Goal: Task Accomplishment & Management: Use online tool/utility

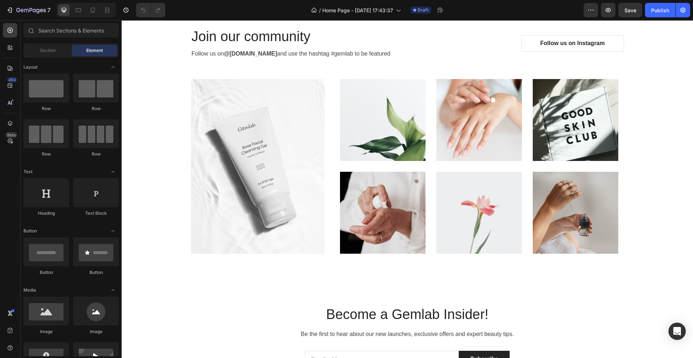
scroll to position [1717, 0]
click at [12, 8] on icon "button" at bounding box center [10, 10] width 3 height 5
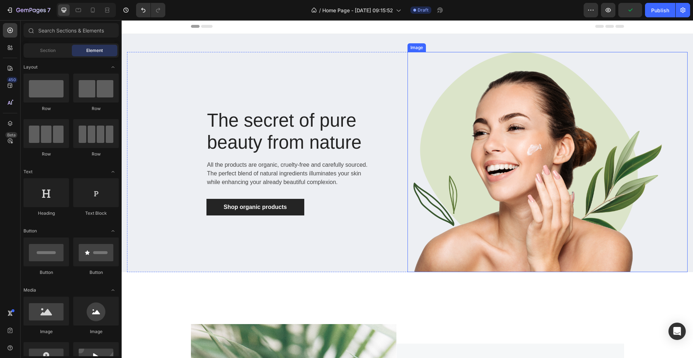
scroll to position [1, 0]
click at [504, 171] on img at bounding box center [534, 162] width 255 height 220
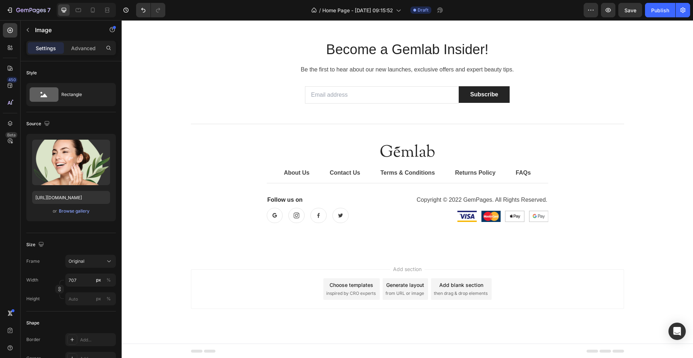
scroll to position [2108, 0]
click at [386, 150] on img at bounding box center [407, 150] width 54 height 13
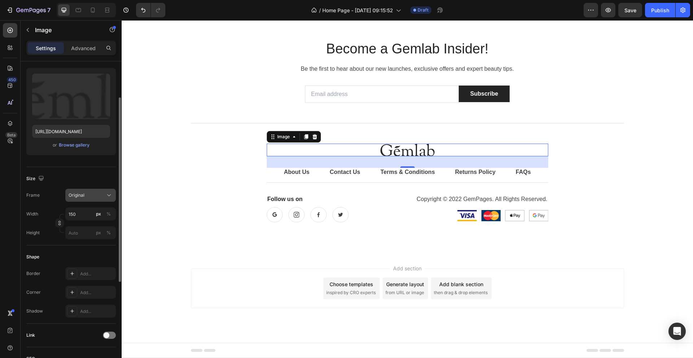
scroll to position [0, 0]
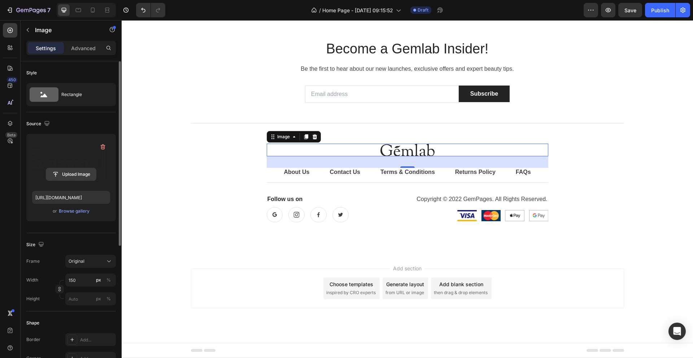
click at [77, 170] on input "file" at bounding box center [71, 174] width 50 height 12
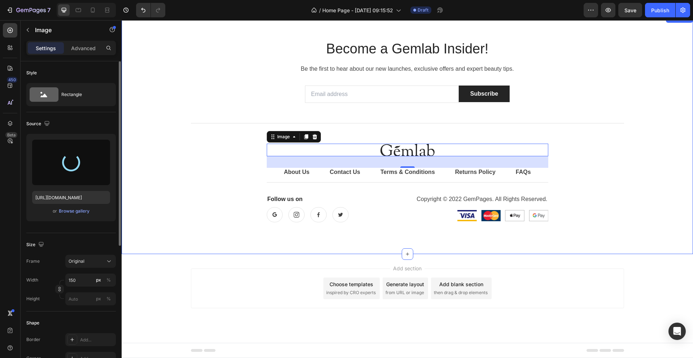
type input "[URL][DOMAIN_NAME]"
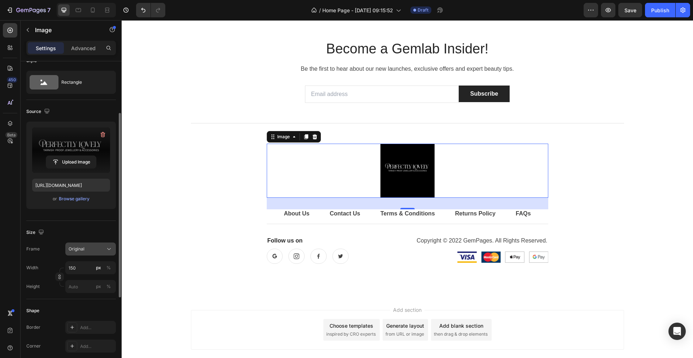
scroll to position [40, 0]
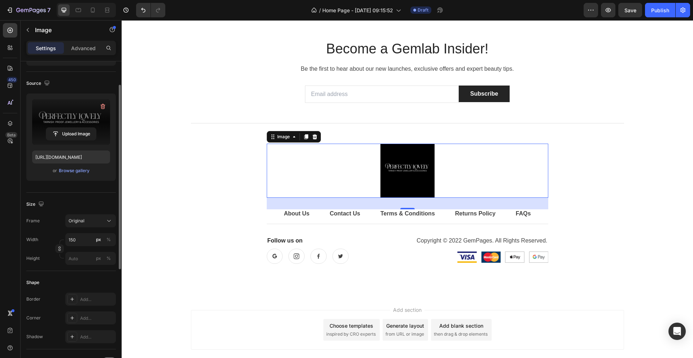
click at [92, 200] on div "Size" at bounding box center [70, 204] width 89 height 12
click at [100, 195] on div "Size Frame Original Width 150 px % Height px %" at bounding box center [70, 232] width 89 height 78
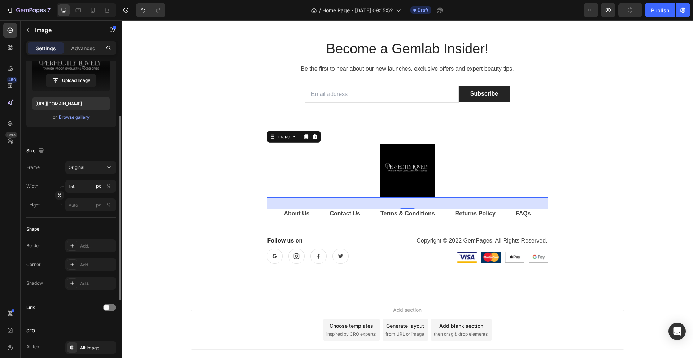
click at [105, 225] on div "Shape" at bounding box center [70, 229] width 89 height 12
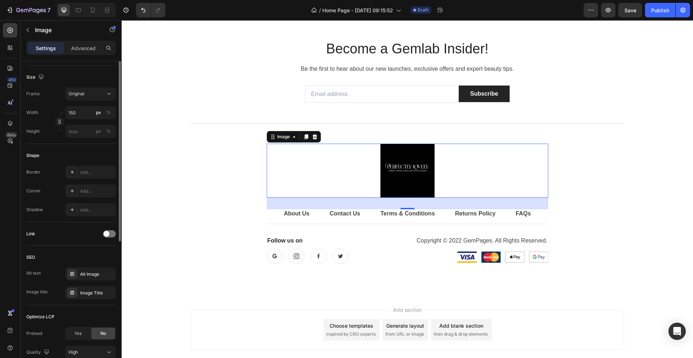
scroll to position [228, 0]
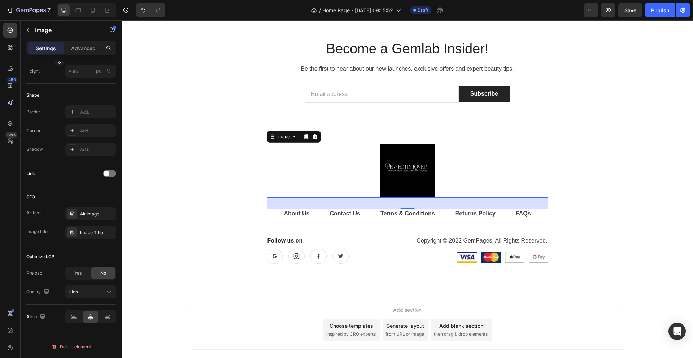
click at [410, 187] on img at bounding box center [407, 171] width 54 height 54
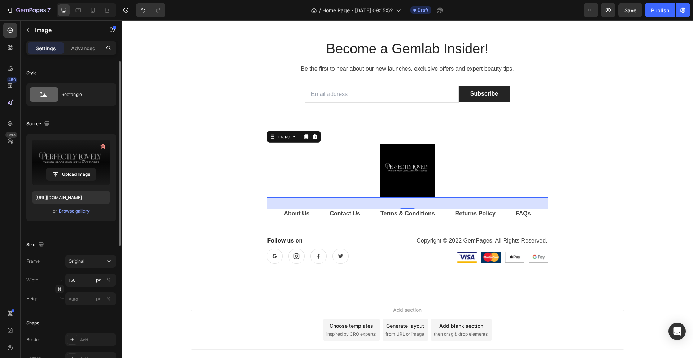
scroll to position [129, 0]
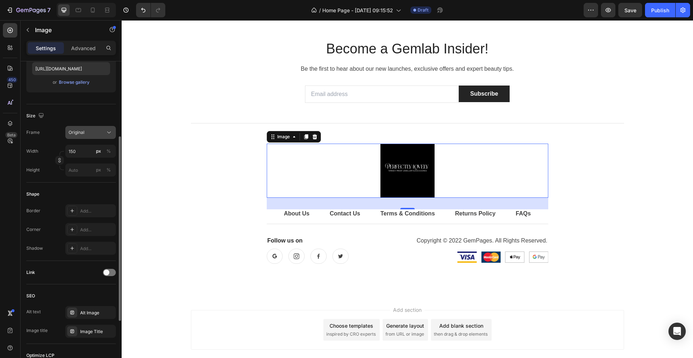
click at [99, 133] on div "Original" at bounding box center [86, 132] width 35 height 6
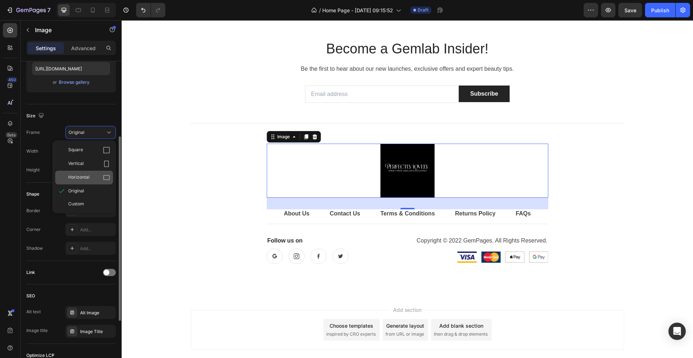
click at [94, 182] on div "Horizontal" at bounding box center [84, 178] width 58 height 14
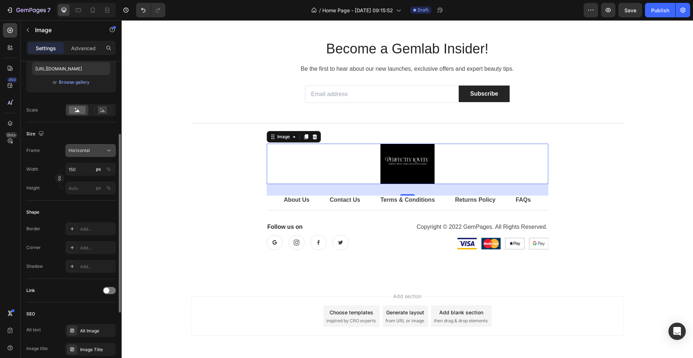
click at [100, 146] on button "Horizontal" at bounding box center [90, 150] width 51 height 13
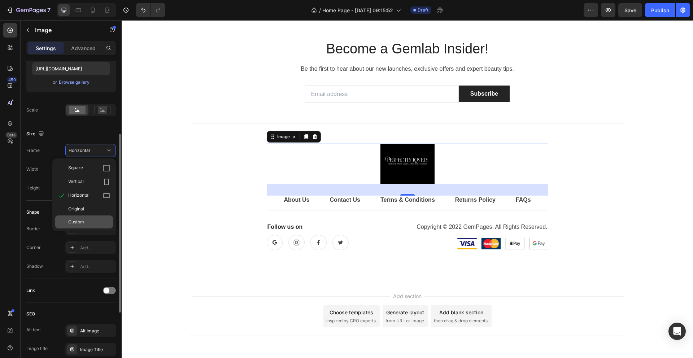
click at [86, 222] on div "Custom" at bounding box center [89, 222] width 42 height 6
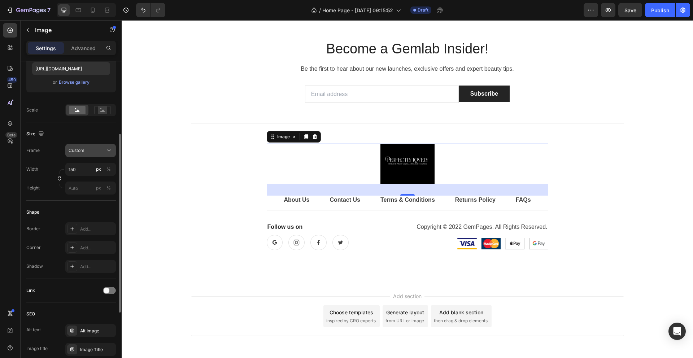
click at [97, 156] on button "Custom" at bounding box center [90, 150] width 51 height 13
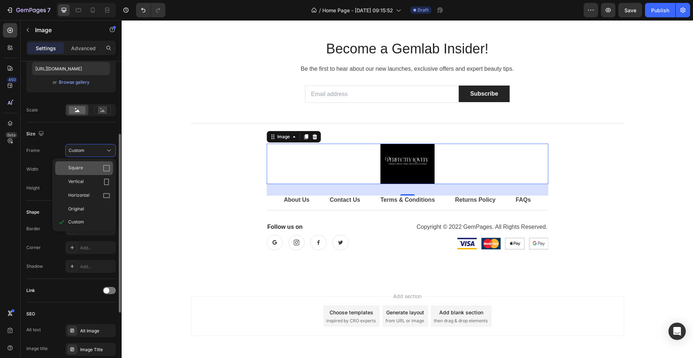
click at [93, 171] on div "Square" at bounding box center [89, 168] width 42 height 7
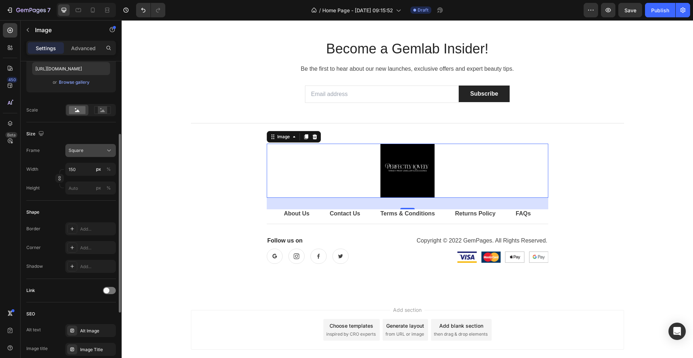
click at [95, 153] on div "Square" at bounding box center [86, 150] width 35 height 6
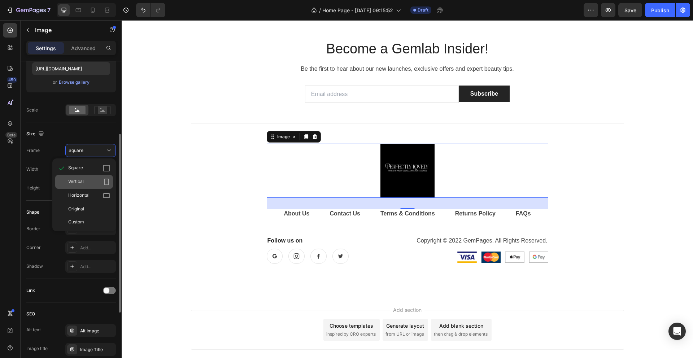
click at [91, 186] on div "Vertical" at bounding box center [84, 182] width 58 height 14
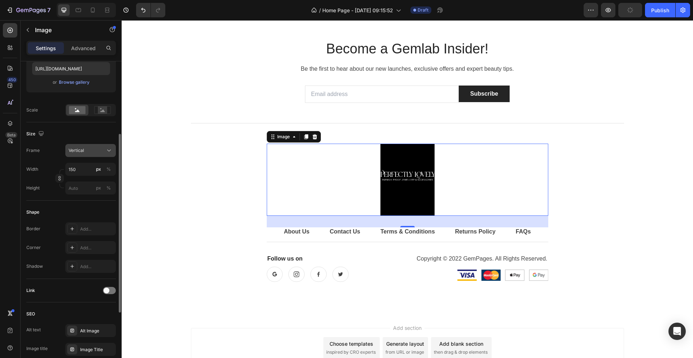
click at [96, 153] on div "Vertical" at bounding box center [86, 150] width 35 height 6
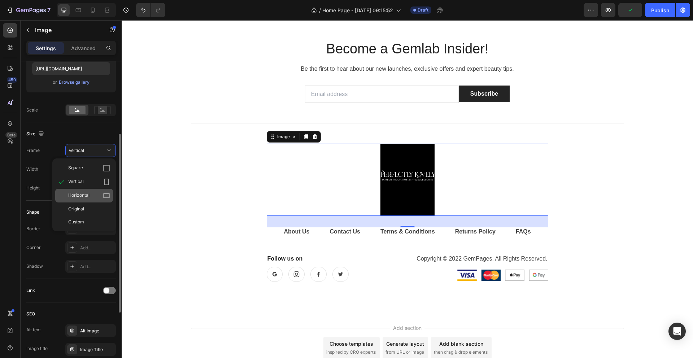
click at [93, 198] on div "Horizontal" at bounding box center [89, 195] width 42 height 7
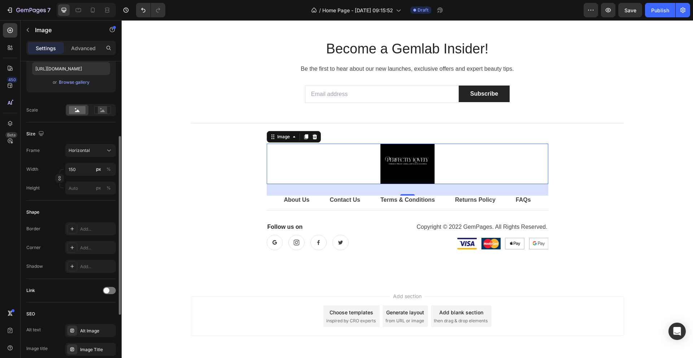
scroll to position [130, 0]
click at [110, 110] on rect at bounding box center [102, 109] width 16 height 8
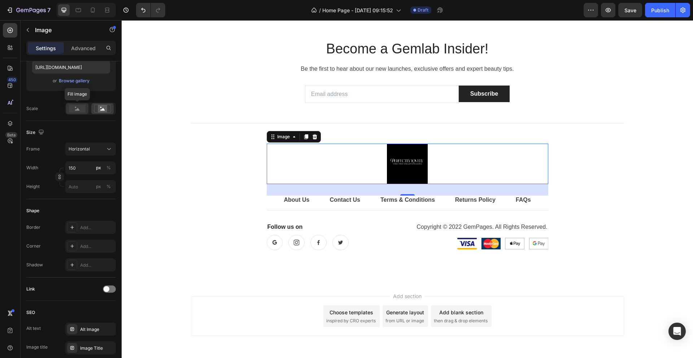
click at [76, 111] on rect at bounding box center [77, 109] width 17 height 8
click at [71, 123] on div "Size Frame Horizontal Width 150 px % Height px %" at bounding box center [70, 160] width 89 height 78
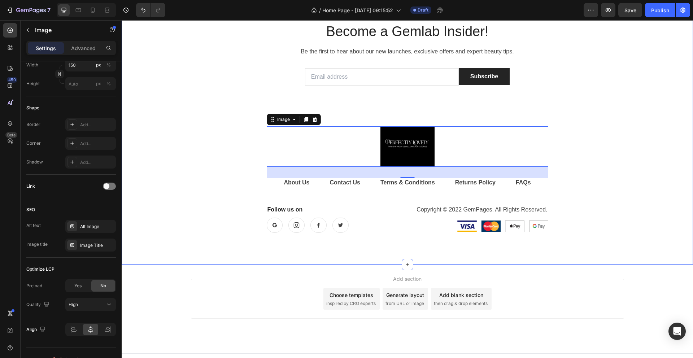
scroll to position [2135, 0]
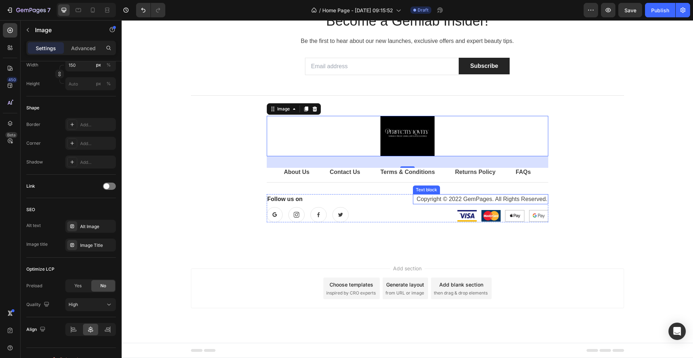
click at [459, 199] on p "Copyright © 2022 GemPages. All Rights Reserved." at bounding box center [480, 199] width 134 height 9
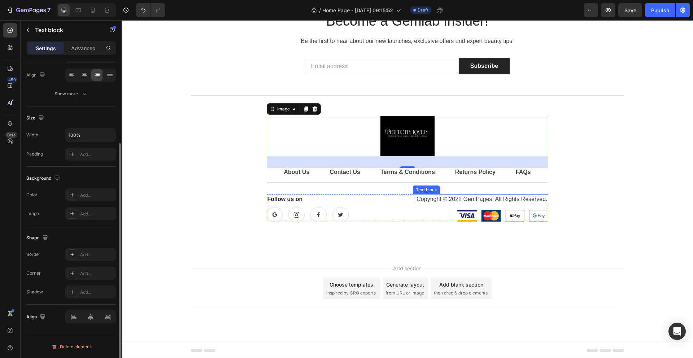
scroll to position [0, 0]
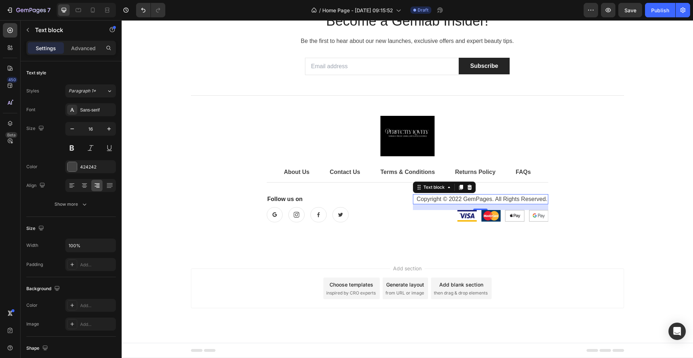
click at [491, 202] on p "Copyright © 2022 GemPages. All Rights Reserved." at bounding box center [480, 199] width 134 height 9
click at [488, 200] on p "Copyright © 2022 GemPages. All Rights Reserved." at bounding box center [480, 199] width 134 height 9
drag, startPoint x: 488, startPoint y: 199, endPoint x: 463, endPoint y: 201, distance: 25.7
click at [463, 201] on p "Copyright © 2022 GemPages. All Rights Reserved." at bounding box center [480, 199] width 134 height 9
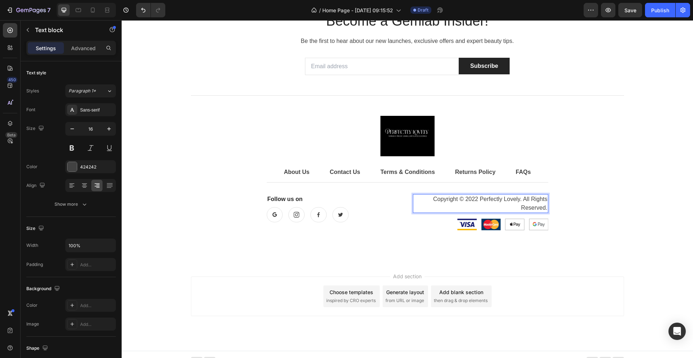
click at [413, 203] on div "Copyright © 2022 Perfectly Lovely. All Rights Reserved." at bounding box center [480, 203] width 135 height 19
click at [392, 208] on div "Button Button Button Button Row" at bounding box center [334, 214] width 135 height 15
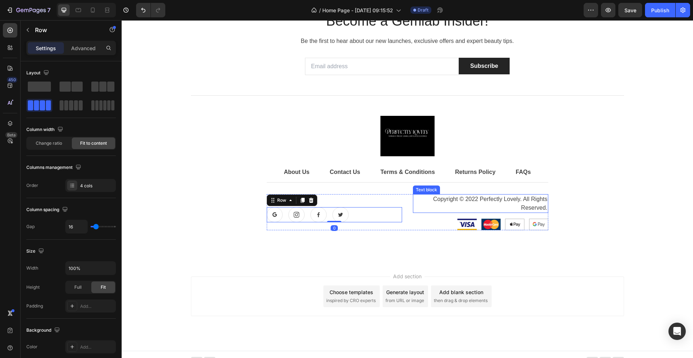
click at [424, 204] on p "Copyright © 2022 Perfectly Lovely. All Rights Reserved." at bounding box center [480, 203] width 134 height 17
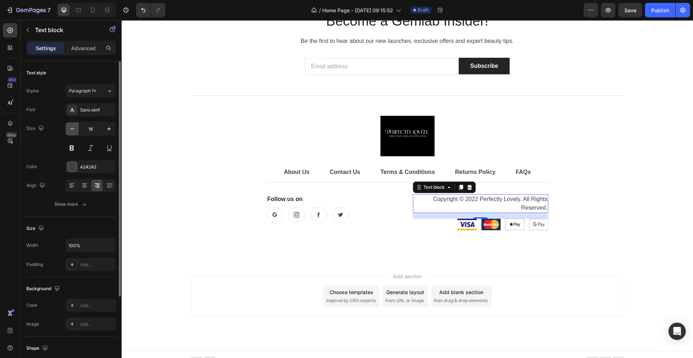
click at [71, 127] on icon "button" at bounding box center [72, 128] width 7 height 7
type input "15"
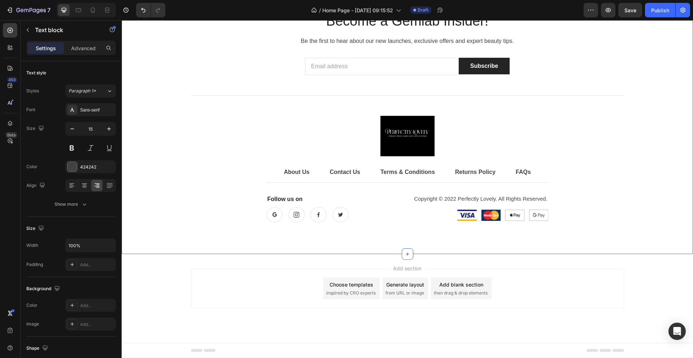
click at [531, 253] on div "Become a Gemlab Insider! Heading Be the first to hear about our new launches, e…" at bounding box center [407, 120] width 571 height 268
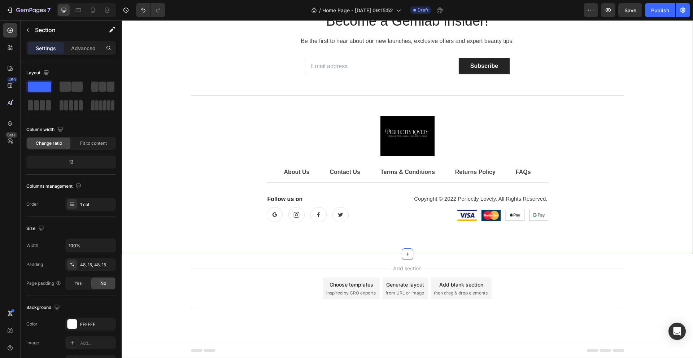
click at [255, 241] on div "Become a Gemlab Insider! Heading Be the first to hear about our new launches, e…" at bounding box center [407, 120] width 571 height 268
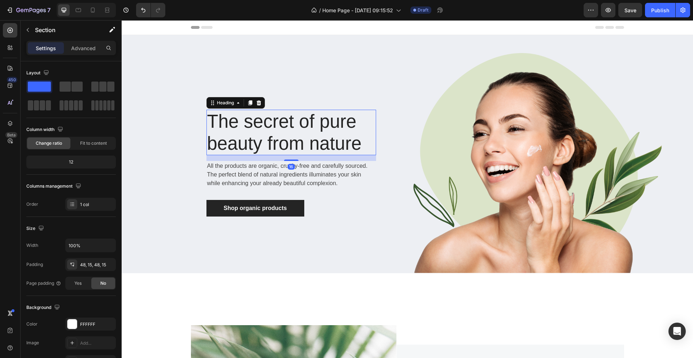
click at [348, 111] on p "The secret of pure beauty from nature" at bounding box center [291, 132] width 168 height 44
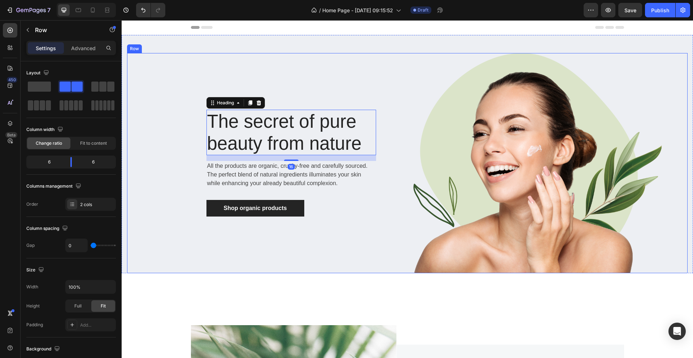
click at [381, 53] on div "The secret of pure beauty from nature Heading 16 All the products are organic, …" at bounding box center [267, 163] width 280 height 220
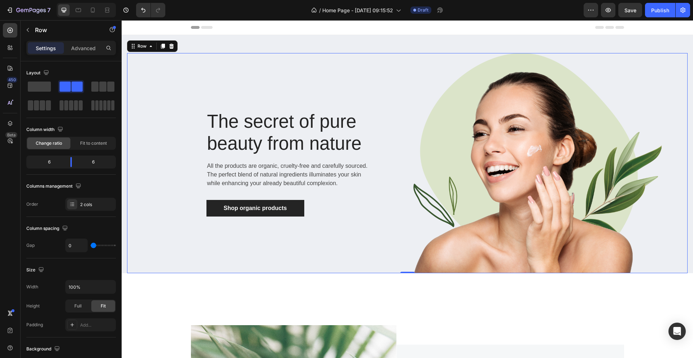
click at [376, 79] on div "The secret of pure beauty from nature Heading All the products are organic, cru…" at bounding box center [267, 163] width 280 height 220
click at [106, 93] on div at bounding box center [70, 96] width 89 height 32
click at [105, 88] on span at bounding box center [102, 87] width 7 height 10
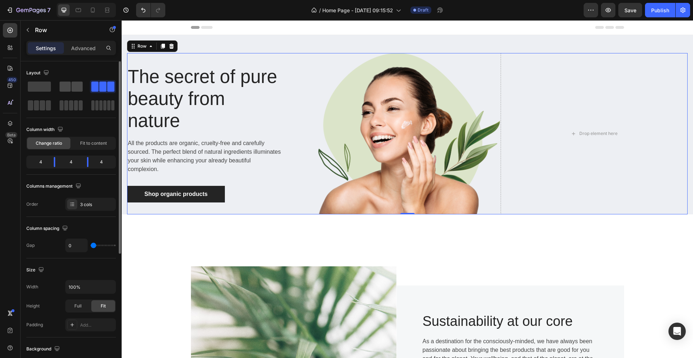
click at [74, 88] on span at bounding box center [76, 87] width 11 height 10
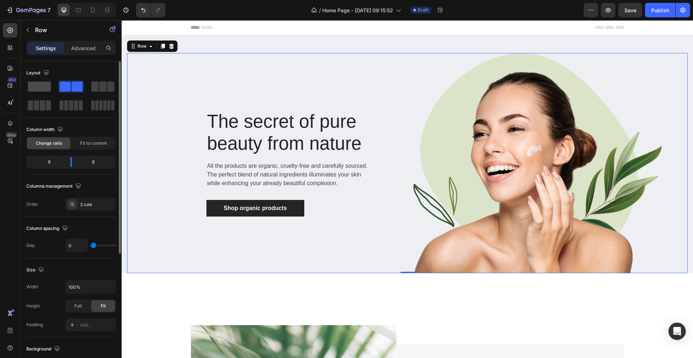
click at [43, 87] on span at bounding box center [39, 87] width 23 height 10
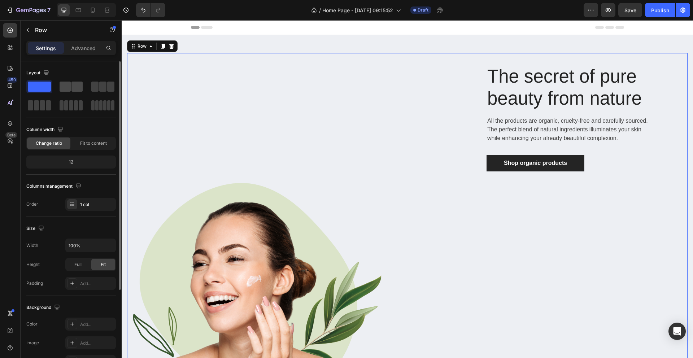
click at [76, 87] on span at bounding box center [76, 87] width 11 height 10
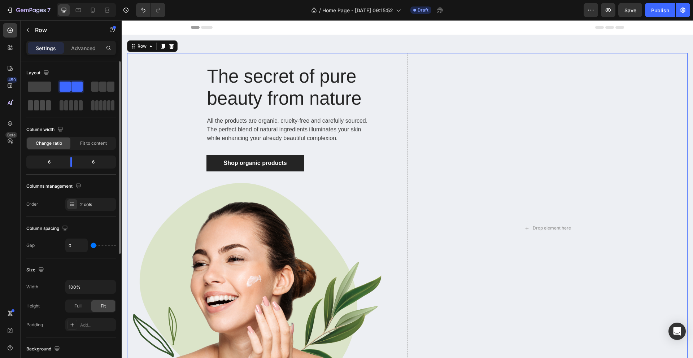
click at [35, 106] on span at bounding box center [36, 105] width 5 height 10
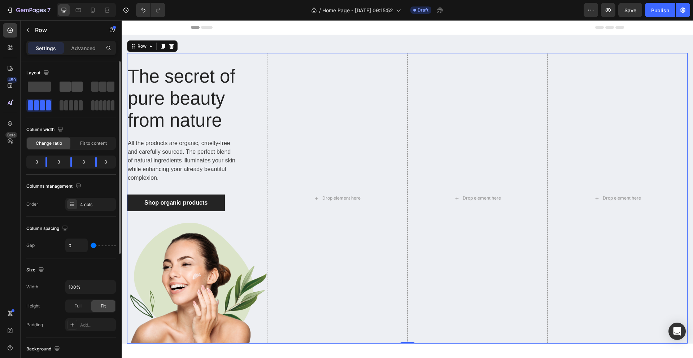
click at [68, 87] on span at bounding box center [65, 87] width 11 height 10
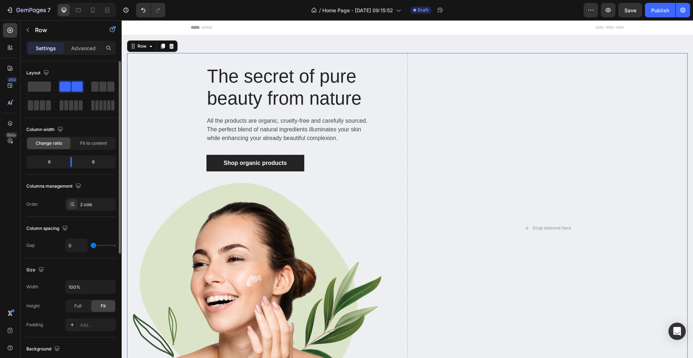
click at [67, 95] on div at bounding box center [70, 96] width 89 height 32
click at [46, 91] on span at bounding box center [39, 87] width 23 height 10
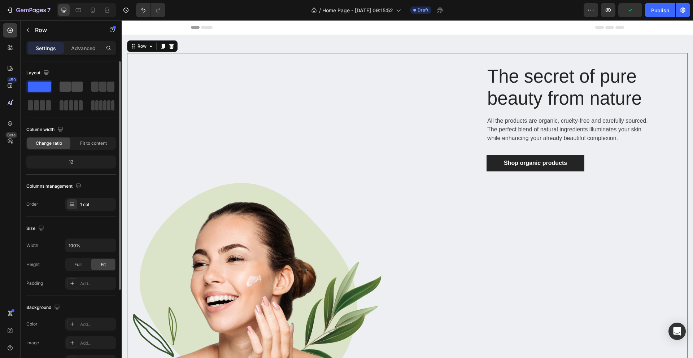
click at [75, 86] on span at bounding box center [76, 87] width 11 height 10
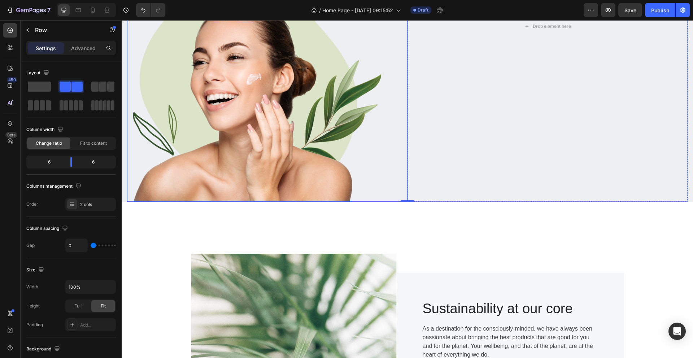
scroll to position [201, 0]
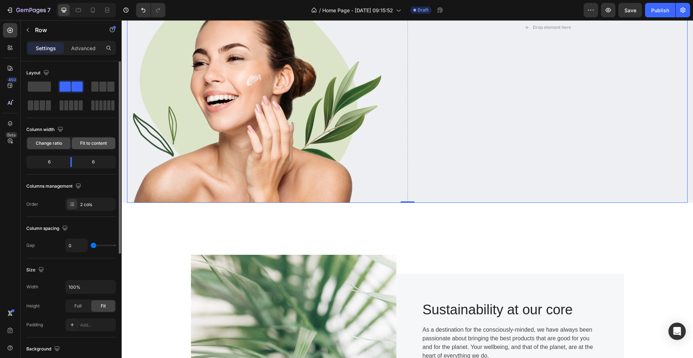
drag, startPoint x: 94, startPoint y: 143, endPoint x: 90, endPoint y: 144, distance: 4.1
click at [94, 143] on span "Fit to content" at bounding box center [93, 143] width 27 height 6
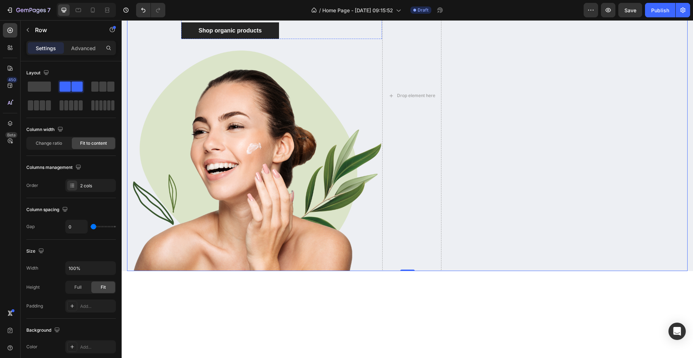
scroll to position [0, 0]
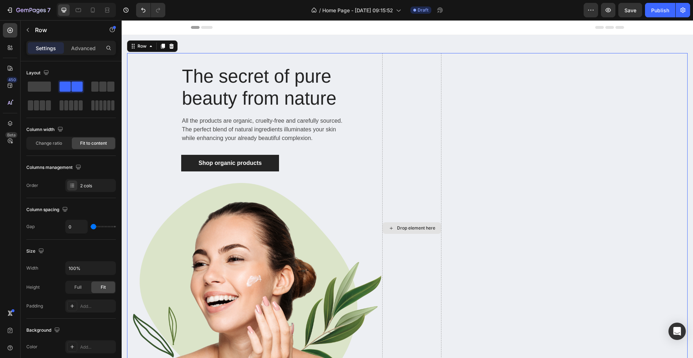
click at [430, 120] on div "Drop element here" at bounding box center [411, 228] width 59 height 350
click at [506, 123] on div "The secret of pure beauty from nature Heading All the products are organic, cru…" at bounding box center [407, 228] width 560 height 350
click at [159, 124] on div "The secret of pure beauty from nature Heading All the products are organic, cru…" at bounding box center [254, 228] width 255 height 350
click at [101, 86] on span at bounding box center [102, 87] width 7 height 10
click at [63, 89] on span at bounding box center [65, 87] width 11 height 10
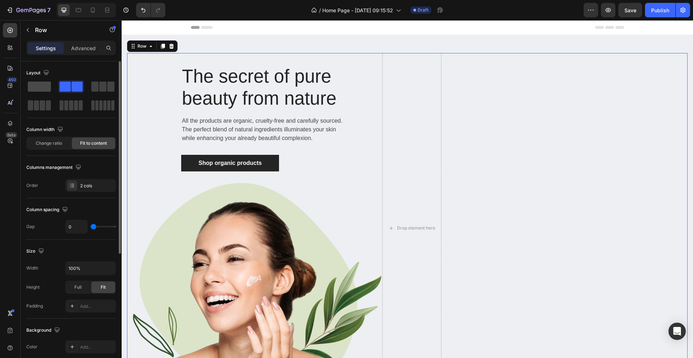
click at [37, 87] on span at bounding box center [39, 87] width 23 height 10
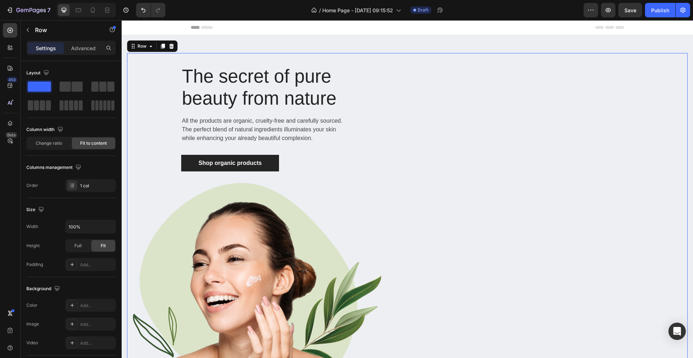
click at [385, 171] on div "The secret of pure beauty from nature Heading All the products are organic, cru…" at bounding box center [407, 228] width 560 height 350
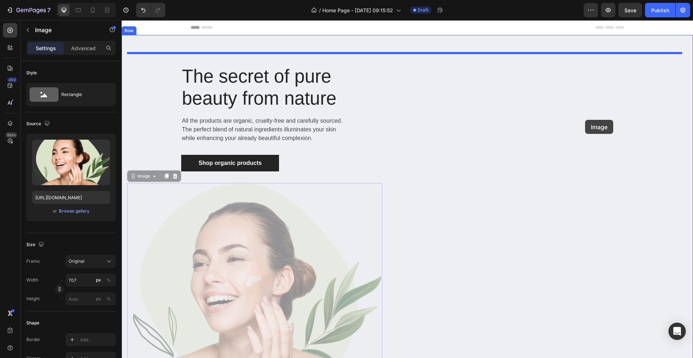
drag, startPoint x: 359, startPoint y: 215, endPoint x: 585, endPoint y: 120, distance: 245.6
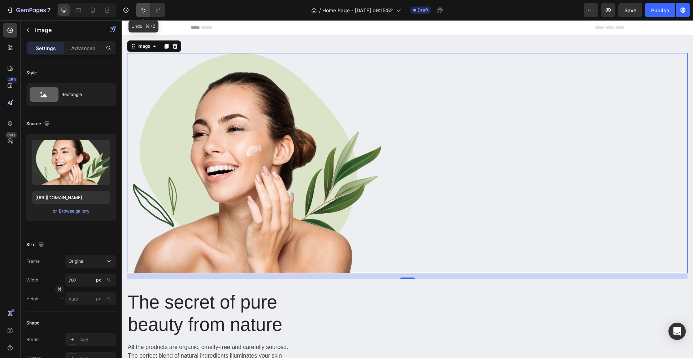
click at [148, 12] on button "Undo/Redo" at bounding box center [143, 10] width 14 height 14
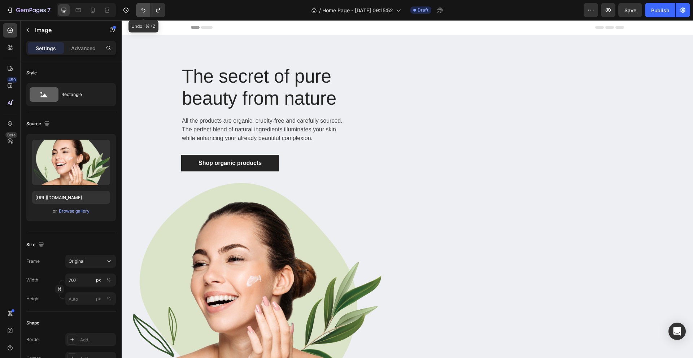
click at [148, 12] on button "Undo/Redo" at bounding box center [143, 10] width 14 height 14
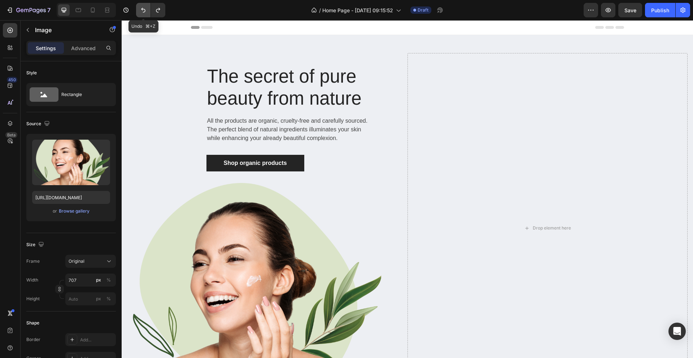
click at [148, 12] on button "Undo/Redo" at bounding box center [143, 10] width 14 height 14
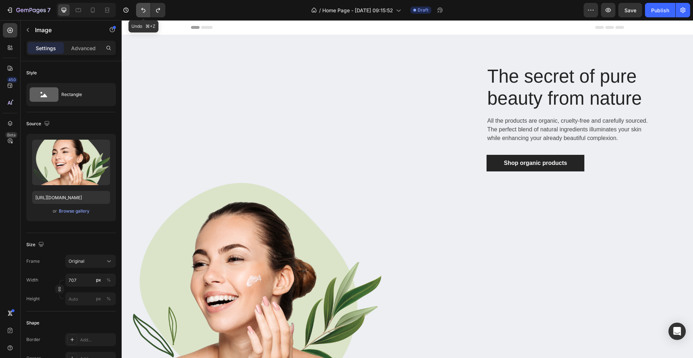
click at [148, 12] on button "Undo/Redo" at bounding box center [143, 10] width 14 height 14
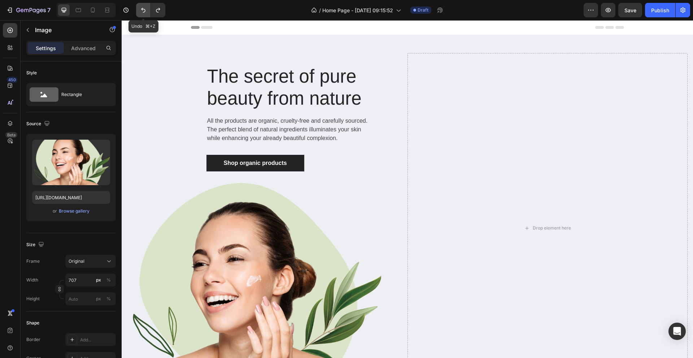
click at [148, 12] on button "Undo/Redo" at bounding box center [143, 10] width 14 height 14
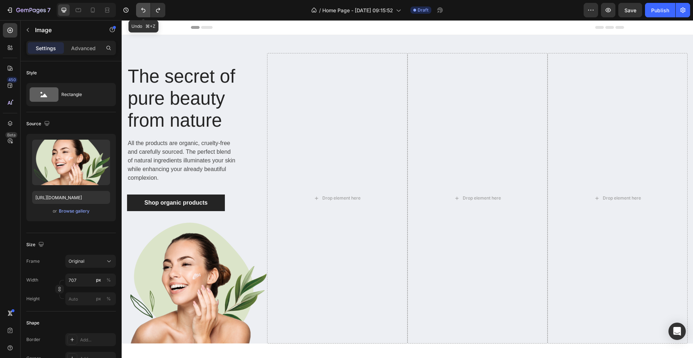
click at [148, 12] on button "Undo/Redo" at bounding box center [143, 10] width 14 height 14
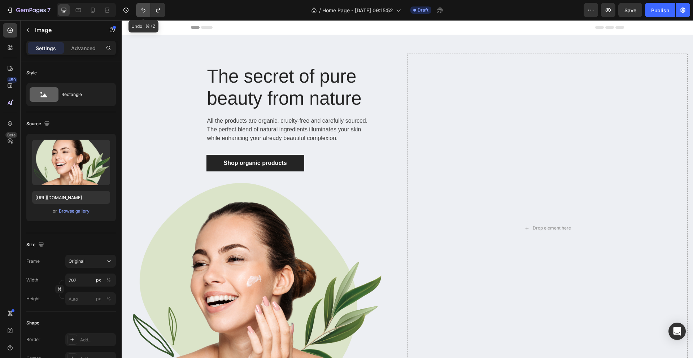
click at [148, 12] on button "Undo/Redo" at bounding box center [143, 10] width 14 height 14
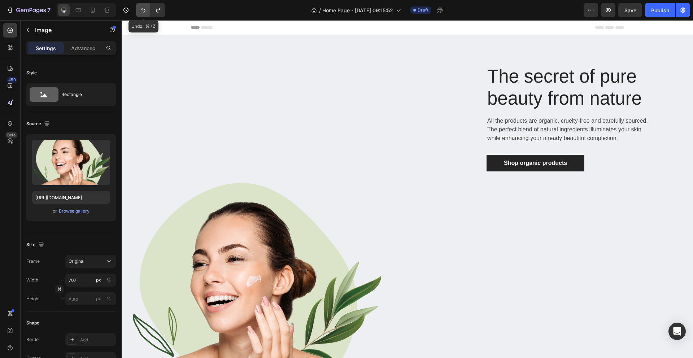
click at [148, 12] on button "Undo/Redo" at bounding box center [143, 10] width 14 height 14
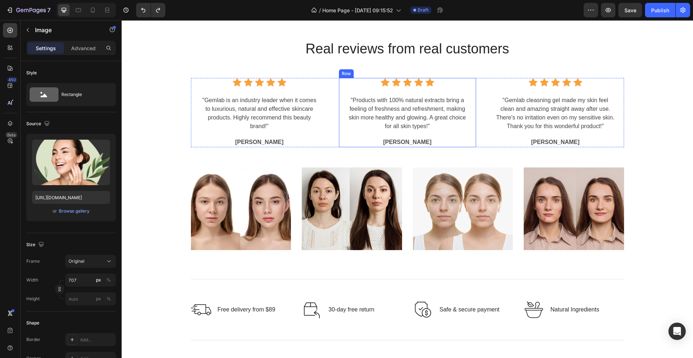
scroll to position [1639, 0]
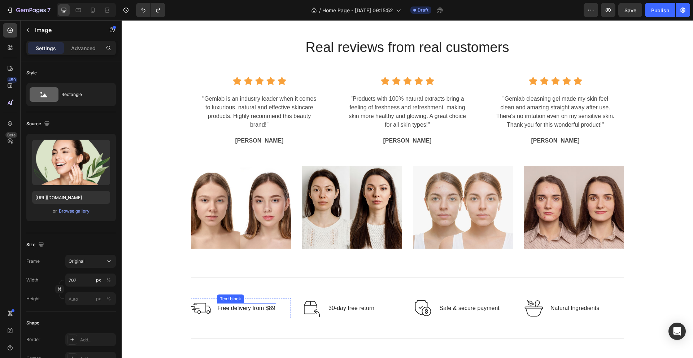
click at [259, 306] on p "Free delivery from $89" at bounding box center [247, 308] width 58 height 9
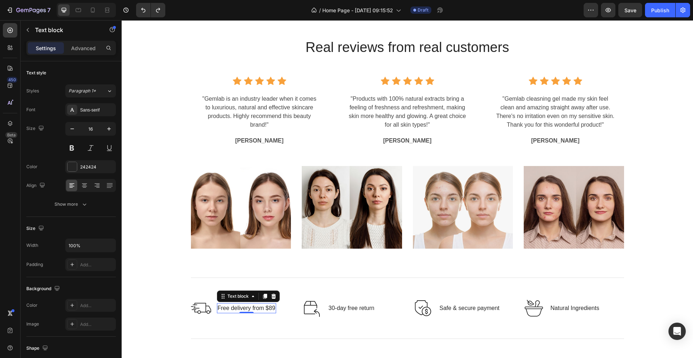
click at [259, 306] on p "Free delivery from $89" at bounding box center [247, 308] width 58 height 9
click at [271, 308] on p "Free delivery from $89" at bounding box center [247, 308] width 58 height 9
click at [359, 335] on div "Title Line Image Free delivery from R600 Text block 0 Row Image 30-day free ret…" at bounding box center [407, 308] width 433 height 67
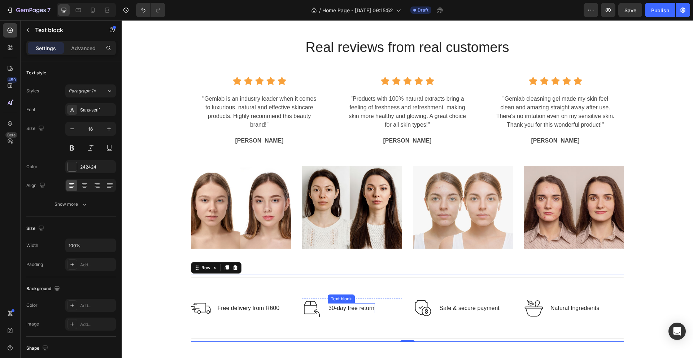
click at [351, 309] on p "30-day free return" at bounding box center [351, 308] width 46 height 9
click at [409, 325] on div "Title Line Image Free delivery from R600 Text block Row Image 30-day return Tex…" at bounding box center [407, 308] width 433 height 67
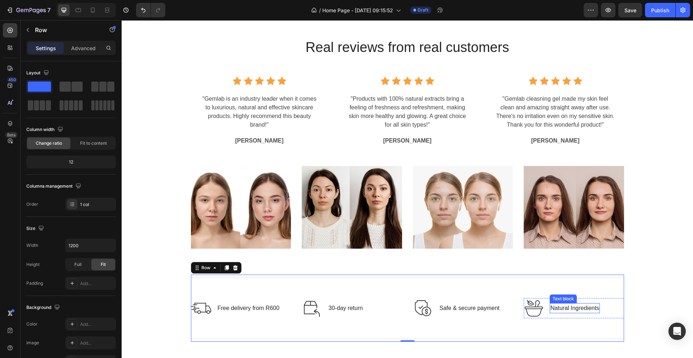
click at [581, 307] on p "Natural Ingredients" at bounding box center [574, 308] width 49 height 9
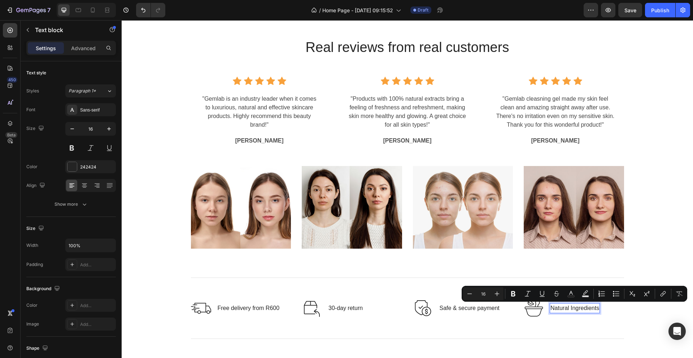
click at [597, 309] on p "Natural Ingredients" at bounding box center [574, 308] width 49 height 9
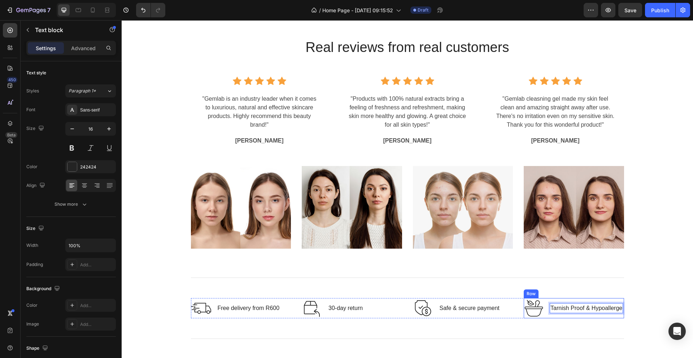
scroll to position [1634, 0]
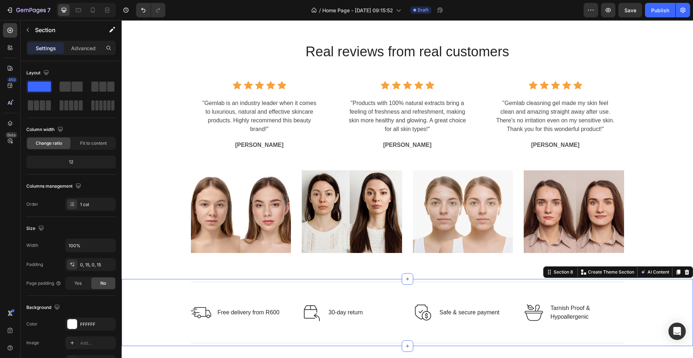
click at [666, 287] on div "Title Line Image Free delivery from R600 Text block Row Image 30-day return Tex…" at bounding box center [407, 312] width 560 height 67
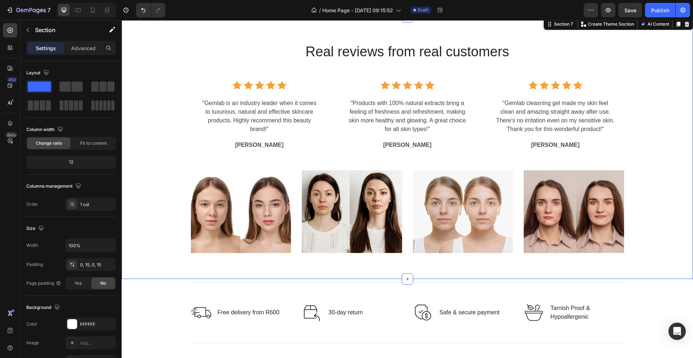
click at [669, 195] on div "Real reviews from real customers Heading Icon Icon Icon Icon Icon Icon List Hoz…" at bounding box center [407, 147] width 560 height 227
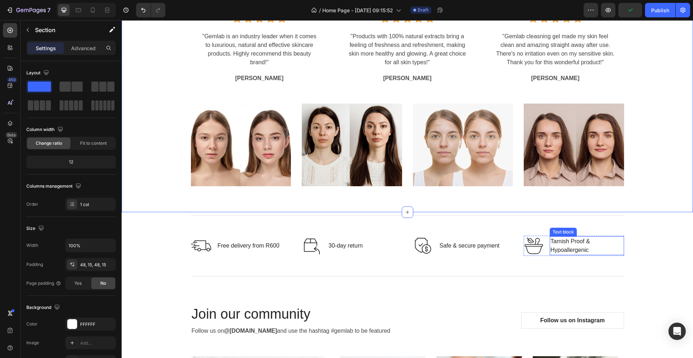
scroll to position [1711, 0]
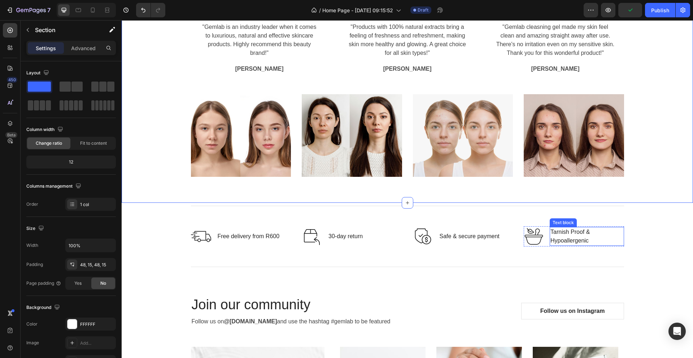
click at [601, 234] on p "Tarnish Proof & Hypoallergenic" at bounding box center [586, 236] width 73 height 17
click at [679, 167] on div "Real reviews from real customers Heading Icon Icon Icon Icon Icon Icon List Hoz…" at bounding box center [407, 71] width 560 height 227
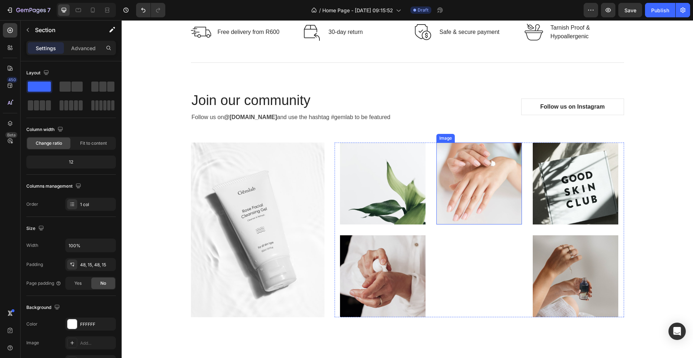
scroll to position [1916, 0]
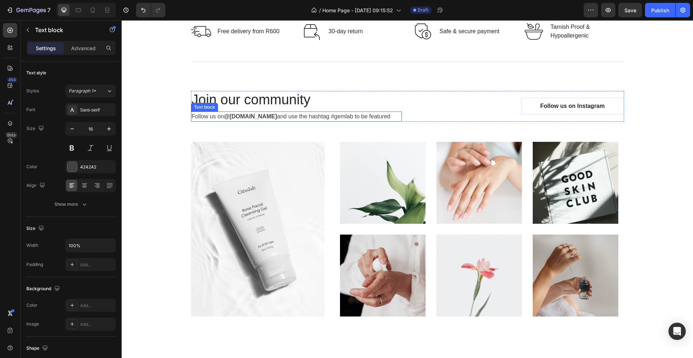
click at [255, 116] on strong "@[DOMAIN_NAME]" at bounding box center [250, 116] width 53 height 6
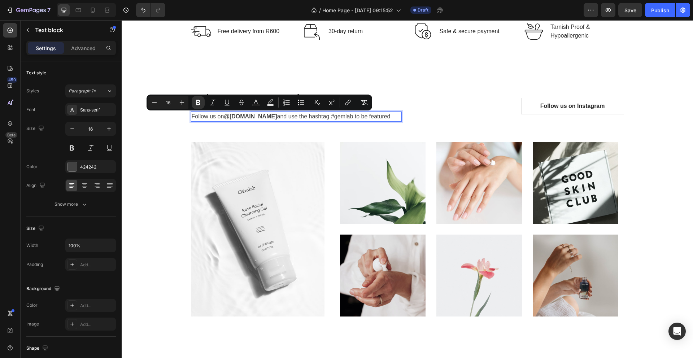
click at [269, 118] on p "Follow us on @gemlab.beauty and use the hashtag #gemlab to be featured" at bounding box center [296, 116] width 209 height 9
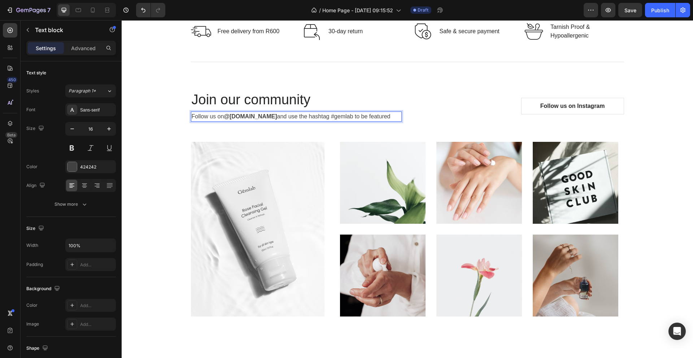
click at [323, 121] on p "Follow us on @perfectlylovely.co.za and use the hashtag #gemlab to be featured" at bounding box center [296, 116] width 209 height 9
click at [361, 117] on p "Follow us on @perfectlylovely.co.za and use the hashtag #gemlab to be featured" at bounding box center [296, 116] width 209 height 9
drag, startPoint x: 381, startPoint y: 117, endPoint x: 317, endPoint y: 119, distance: 63.9
click at [317, 118] on p "Follow us on @perfectlylovely.co.za and use the hashtag to be featured" at bounding box center [296, 116] width 209 height 9
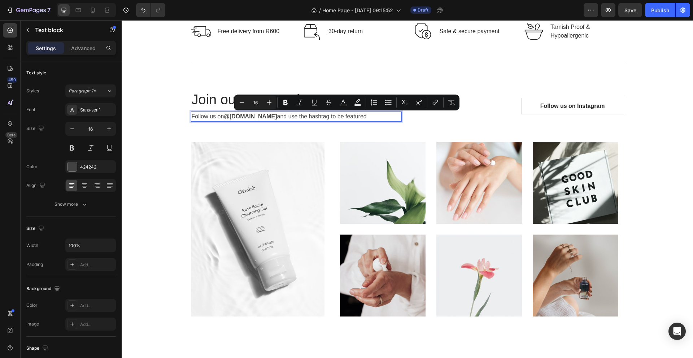
click at [346, 119] on p "Follow us on @perfectlylovely.co.za and use the hashtag to be featured" at bounding box center [296, 116] width 209 height 9
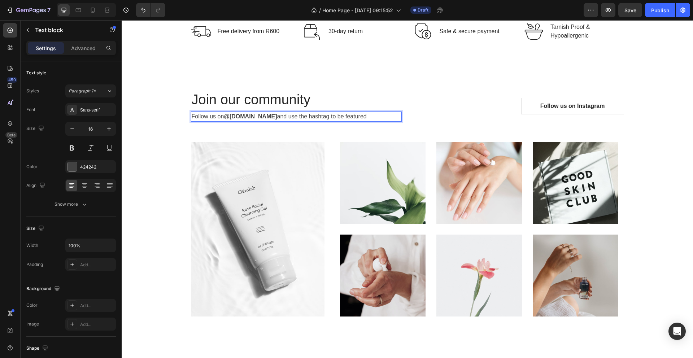
click at [330, 118] on p "Follow us on @perfectlylovely.co.za and use the hashtag to be featured" at bounding box center [296, 116] width 209 height 9
click at [308, 116] on p "Follow us on @perfectlylovely.co.za and tag to be featured" at bounding box center [296, 116] width 209 height 9
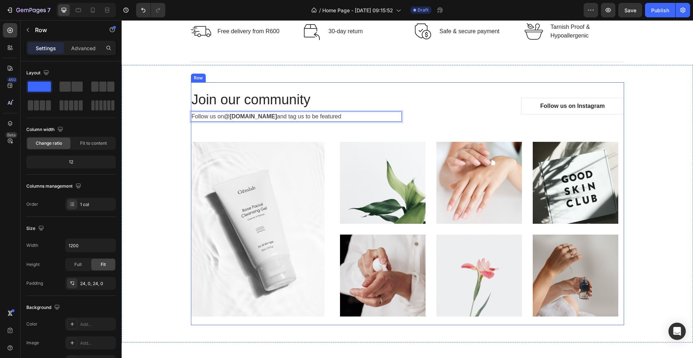
click at [407, 123] on div "Join our community Heading Follow us on @perfectlylovely.co.za and tag us to be…" at bounding box center [407, 204] width 433 height 226
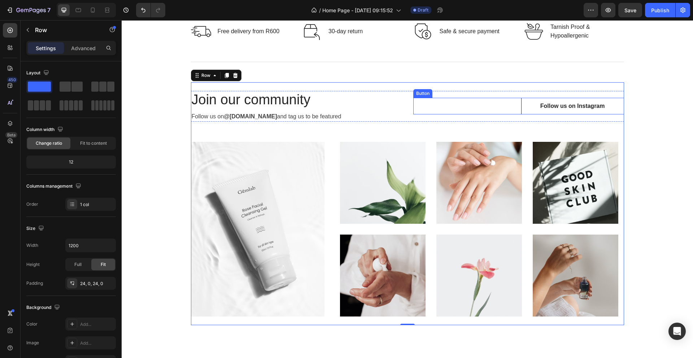
click at [521, 107] on link "Follow us on Instagram" at bounding box center [572, 106] width 103 height 17
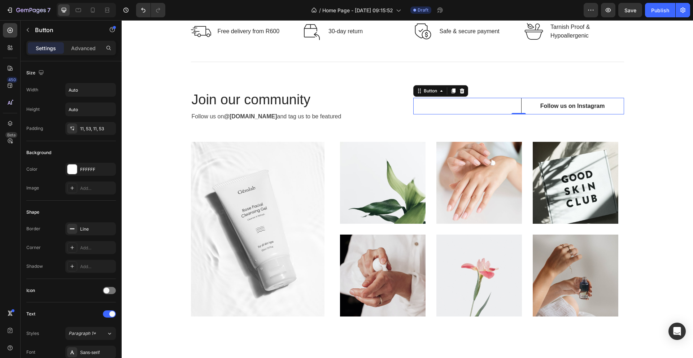
click at [534, 103] on link "Follow us on Instagram" at bounding box center [572, 106] width 103 height 17
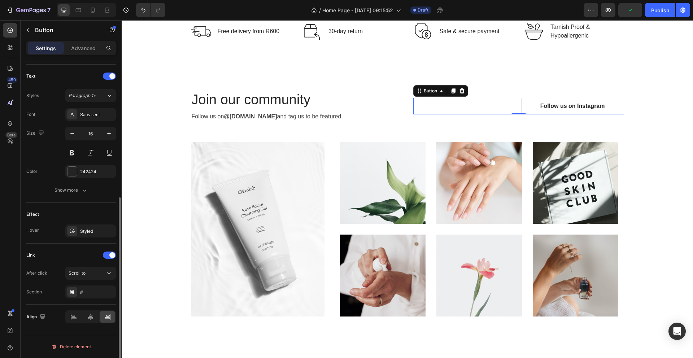
scroll to position [0, 0]
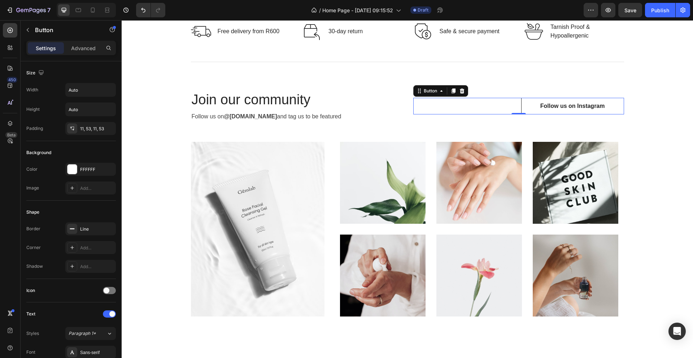
click at [581, 112] on link "Follow us on Instagram" at bounding box center [572, 106] width 103 height 17
click at [74, 54] on div "Settings Advanced" at bounding box center [70, 48] width 89 height 14
click at [75, 48] on p "Advanced" at bounding box center [83, 48] width 25 height 8
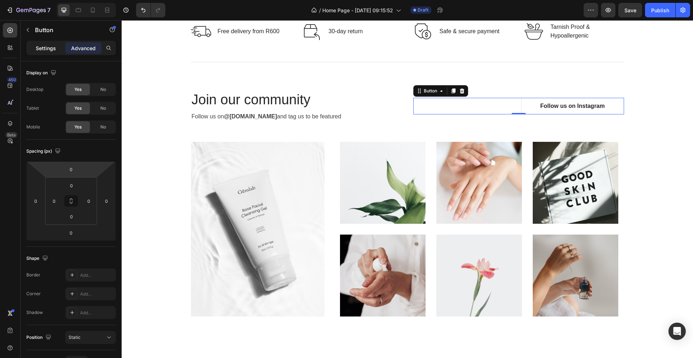
click at [43, 47] on p "Settings" at bounding box center [46, 48] width 20 height 8
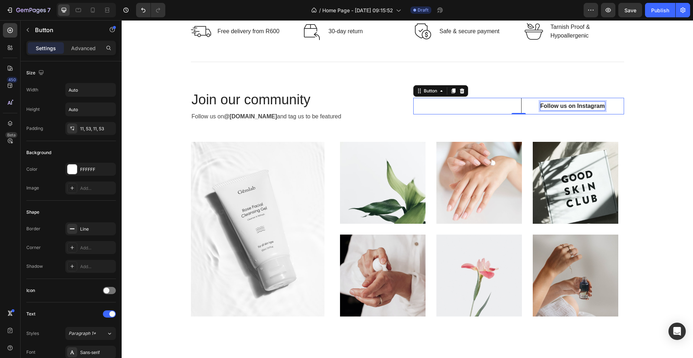
click at [555, 107] on div "Follow us on Instagram" at bounding box center [572, 106] width 65 height 9
click at [610, 110] on link "Follow us on Instagram" at bounding box center [572, 106] width 103 height 17
click at [422, 93] on div "Button" at bounding box center [430, 91] width 16 height 6
click at [422, 94] on div "Button" at bounding box center [430, 91] width 16 height 6
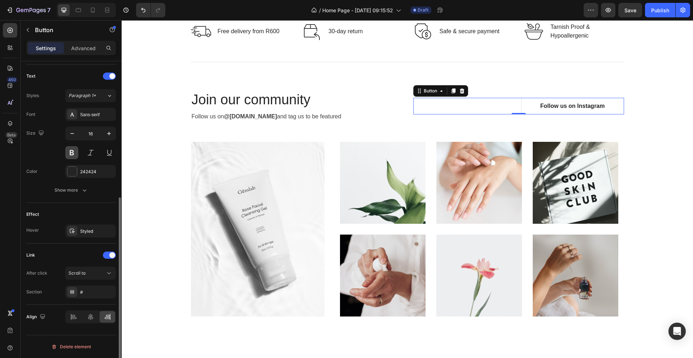
scroll to position [236, 0]
click at [78, 193] on div "Show more" at bounding box center [71, 191] width 34 height 7
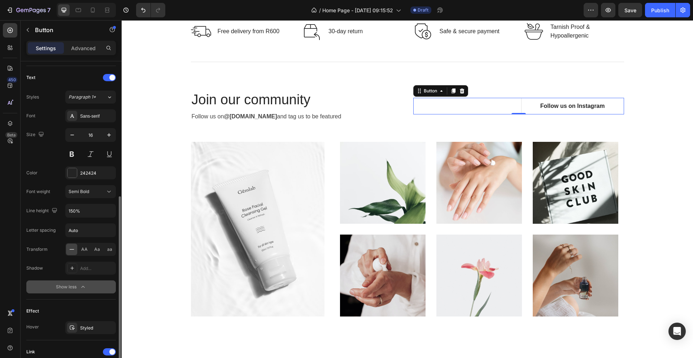
click at [79, 284] on icon "button" at bounding box center [82, 286] width 7 height 7
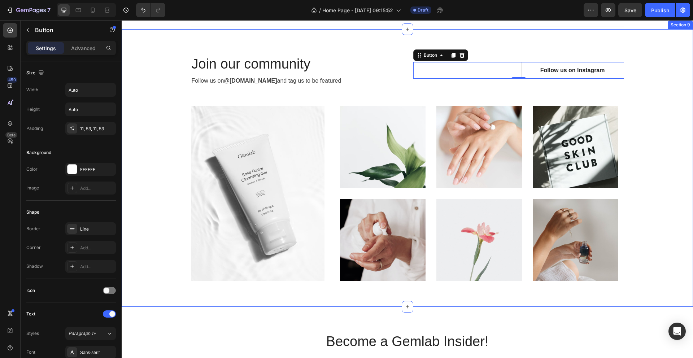
scroll to position [1953, 0]
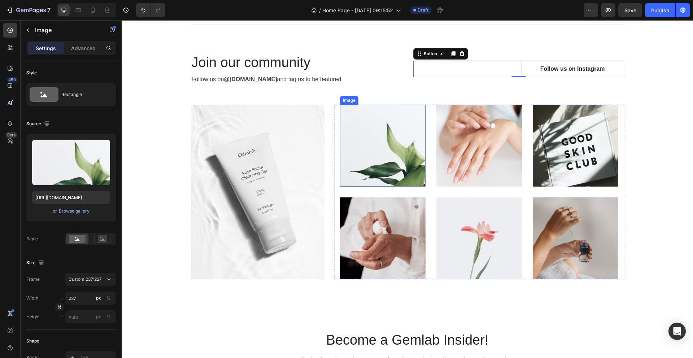
click at [378, 141] on img at bounding box center [383, 146] width 86 height 82
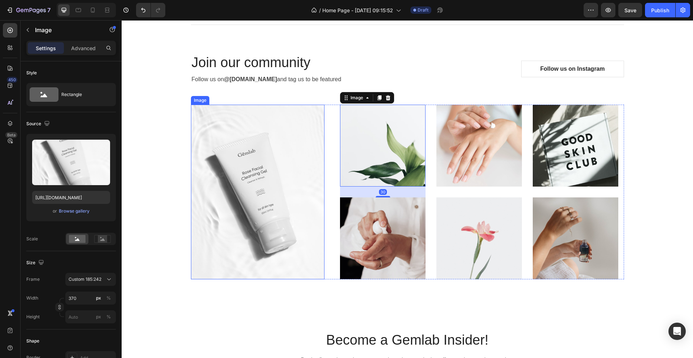
click at [314, 136] on img at bounding box center [258, 192] width 134 height 175
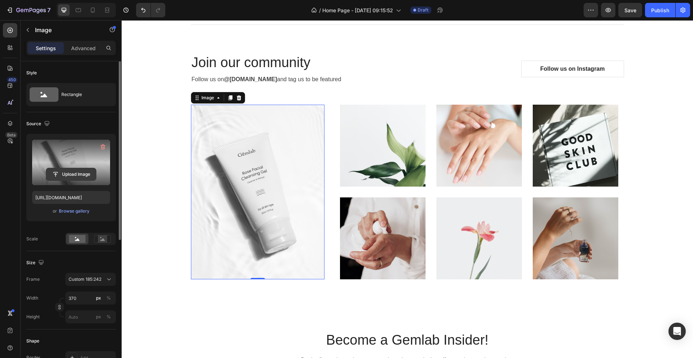
click at [81, 173] on input "file" at bounding box center [71, 174] width 50 height 12
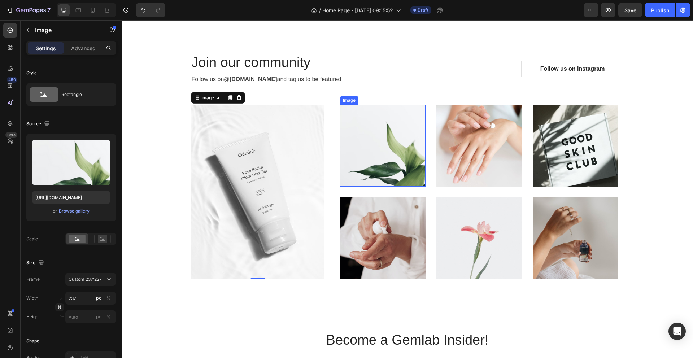
click at [378, 141] on img at bounding box center [383, 146] width 86 height 82
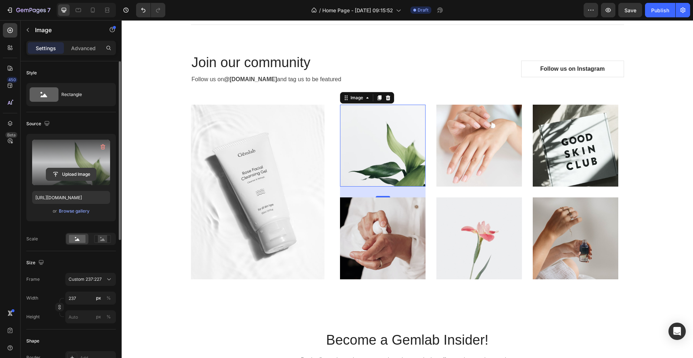
click at [76, 172] on input "file" at bounding box center [71, 174] width 50 height 12
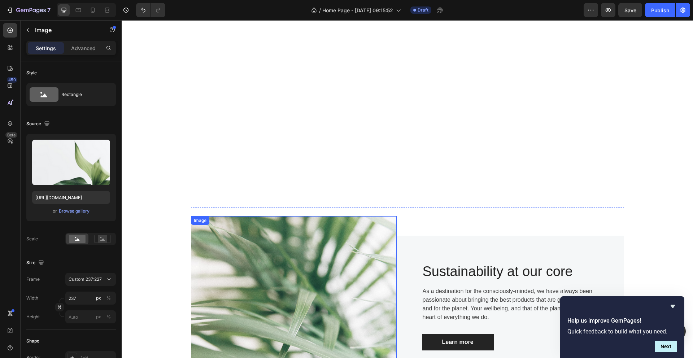
scroll to position [0, 0]
